Goal: Communication & Community: Ask a question

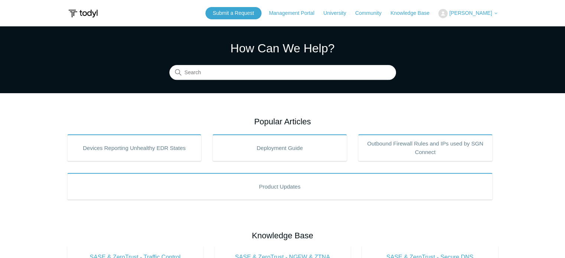
drag, startPoint x: 322, startPoint y: 60, endPoint x: 315, endPoint y: 48, distance: 14.1
click at [236, 17] on link "Submit a Request" at bounding box center [233, 13] width 56 height 12
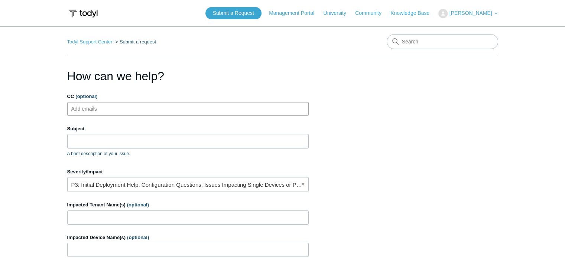
click at [136, 110] on ul "Add emails" at bounding box center [187, 109] width 241 height 14
type input "[PERSON_NAME][EMAIL_ADDRESS][PERSON_NAME][DOMAIN_NAME]"
click at [231, 112] on input "CC (optional)" at bounding box center [240, 108] width 19 height 11
type input "[PERSON_NAME][EMAIL_ADDRESS][PERSON_NAME][DOMAIN_NAME]"
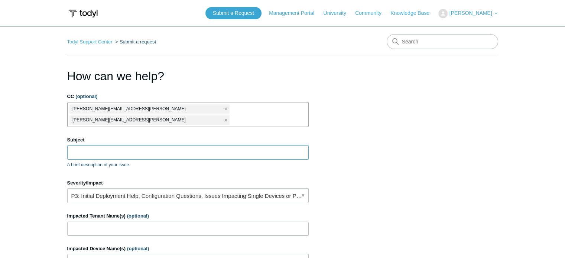
click at [124, 145] on input "Subject" at bounding box center [187, 152] width 241 height 14
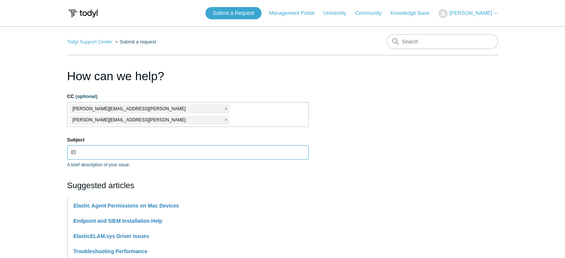
type input "E"
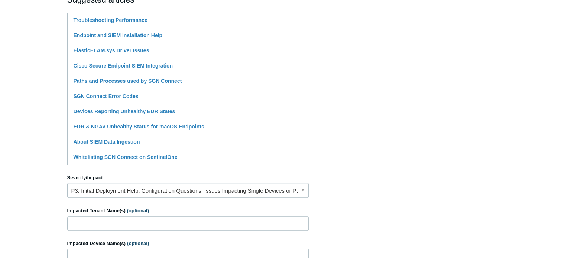
scroll to position [223, 0]
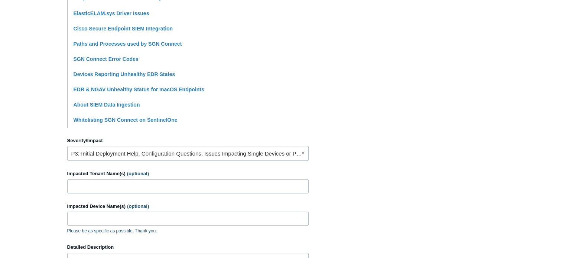
type input "Is Elastic the Endpoint Security?"
click at [97, 179] on input "Impacted Tenant Name(s) (optional)" at bounding box center [187, 186] width 241 height 14
click at [189, 152] on form "CC (optional) [PERSON_NAME][EMAIL_ADDRESS][PERSON_NAME][DOMAIN_NAME] [PERSON_NA…" at bounding box center [187, 119] width 241 height 499
click at [190, 146] on link "P3: Initial Deployment Help, Configuration Questions, Issues Impacting Single D…" at bounding box center [187, 153] width 241 height 15
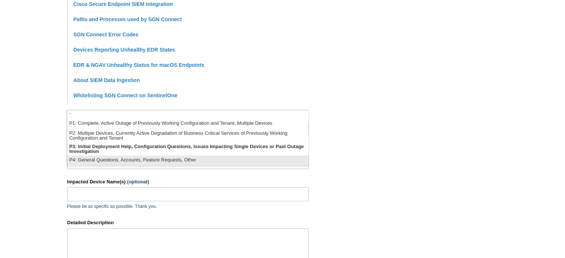
scroll to position [260, 0]
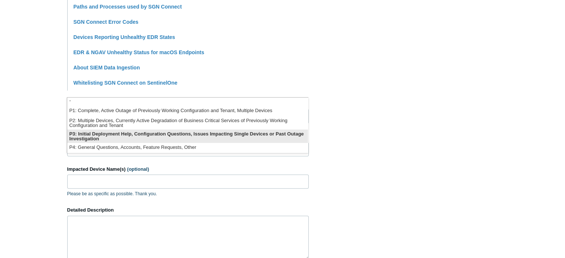
click at [184, 137] on li "P3: Initial Deployment Help, Configuration Questions, Issues Impacting Single D…" at bounding box center [187, 136] width 241 height 13
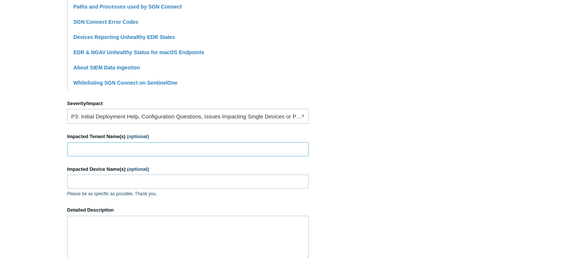
click at [152, 142] on input "Impacted Tenant Name(s) (optional)" at bounding box center [187, 149] width 241 height 14
type input "Extreme Coatings"
click at [113, 175] on input "VMINT" at bounding box center [187, 182] width 241 height 14
type input "VMINTON-LT"
click at [89, 218] on textarea "Detailed Description" at bounding box center [187, 238] width 241 height 45
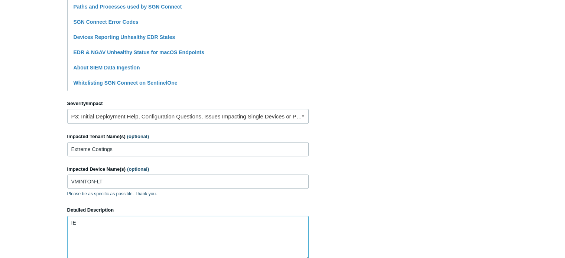
type textarea "I"
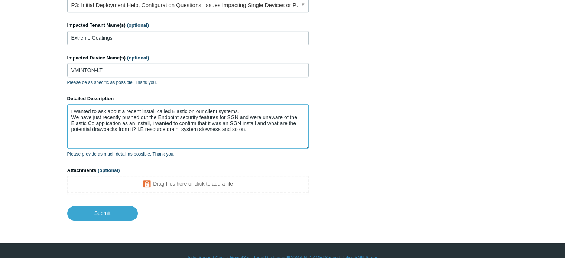
scroll to position [373, 0]
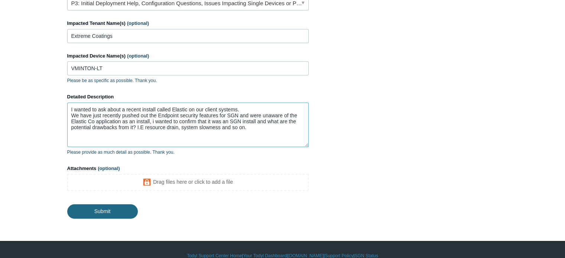
type textarea "I wanted to ask about a recent install called Elastic on our client systems. We…"
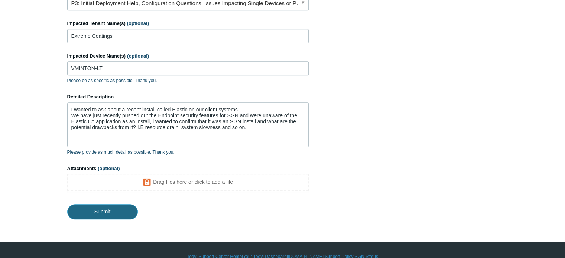
click at [104, 204] on input "Submit" at bounding box center [102, 211] width 71 height 15
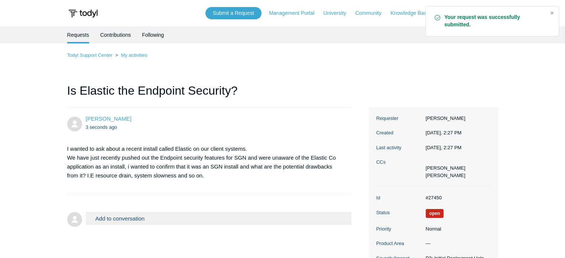
click at [551, 13] on div "Close" at bounding box center [552, 13] width 10 height 10
